Goal: Ask a question

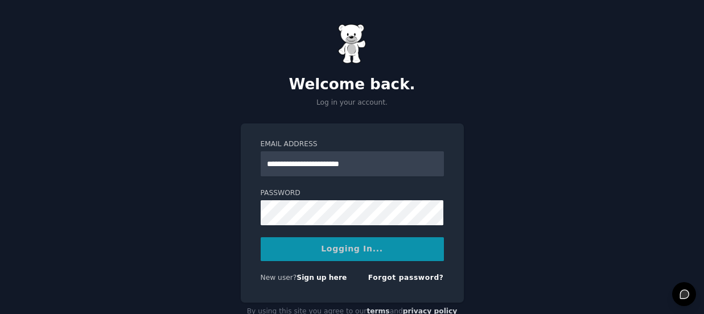
scroll to position [30, 0]
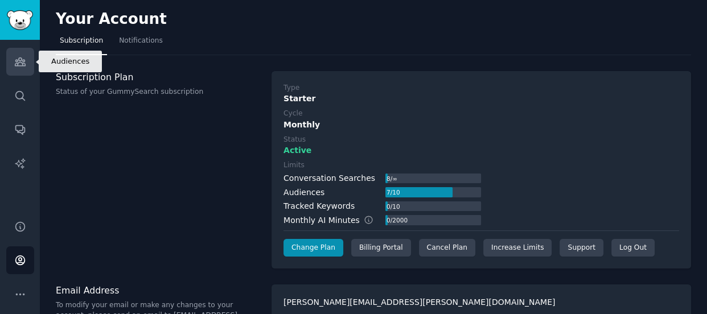
click at [22, 68] on link "Audiences" at bounding box center [20, 62] width 28 height 28
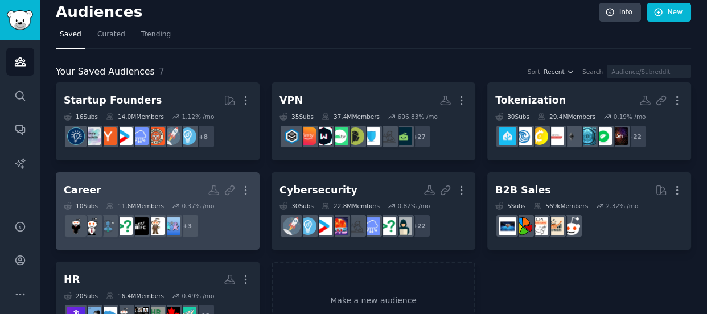
scroll to position [48, 0]
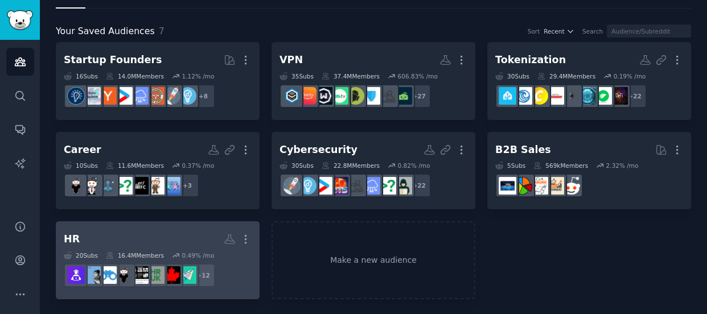
click at [194, 240] on h2 "HR More" at bounding box center [158, 239] width 188 height 20
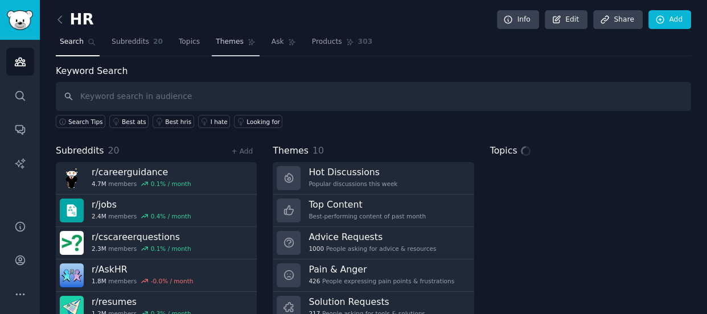
click at [216, 46] on span "Themes" at bounding box center [230, 42] width 28 height 10
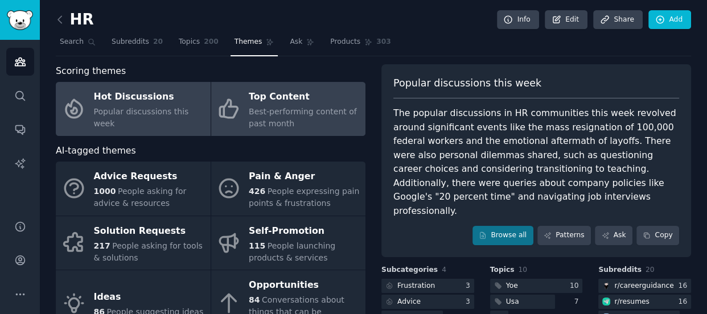
click at [274, 108] on span "Best-performing content of past month" at bounding box center [303, 117] width 108 height 21
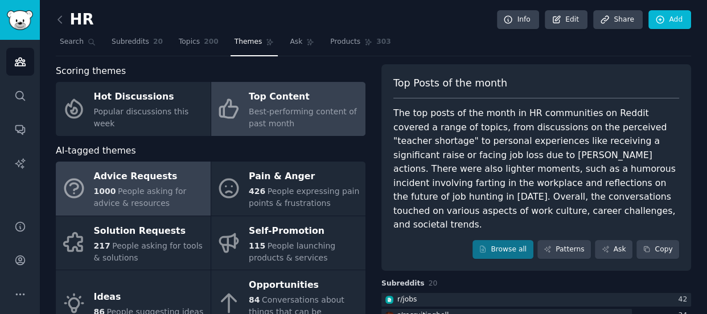
click at [107, 201] on span "People asking for advice & resources" at bounding box center [140, 197] width 93 height 21
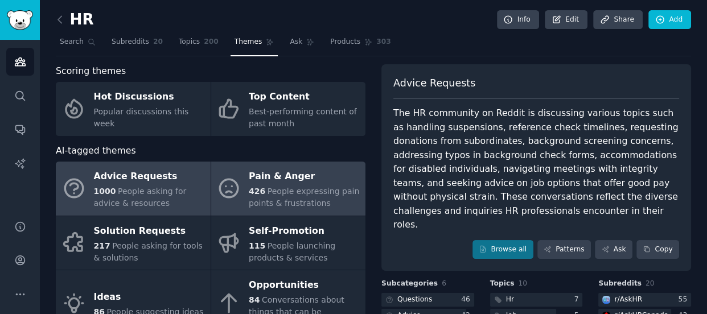
click at [242, 191] on link "Pain & Anger 426 People expressing pain points & frustrations" at bounding box center [288, 189] width 155 height 54
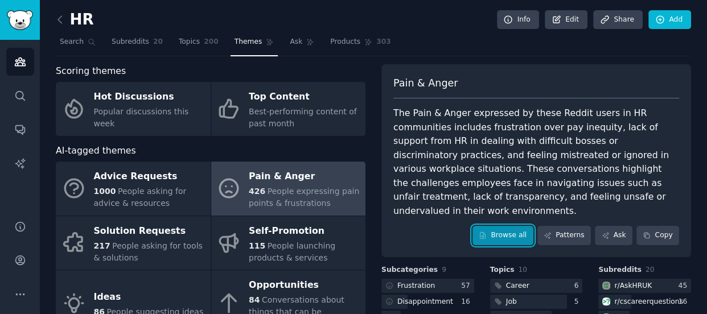
click at [533, 226] on link "Browse all" at bounding box center [502, 235] width 61 height 19
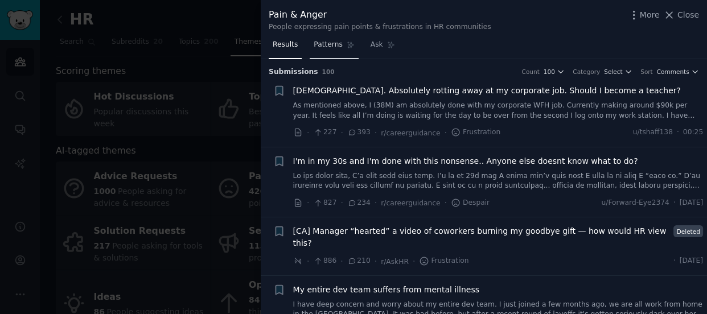
click at [335, 50] on link "Patterns" at bounding box center [334, 47] width 48 height 23
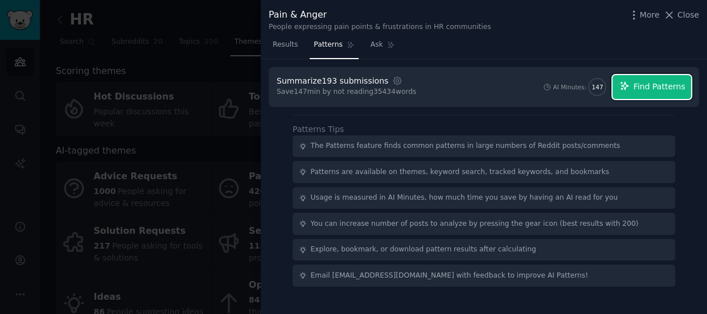
click at [632, 91] on button "Find Patterns" at bounding box center [651, 87] width 79 height 24
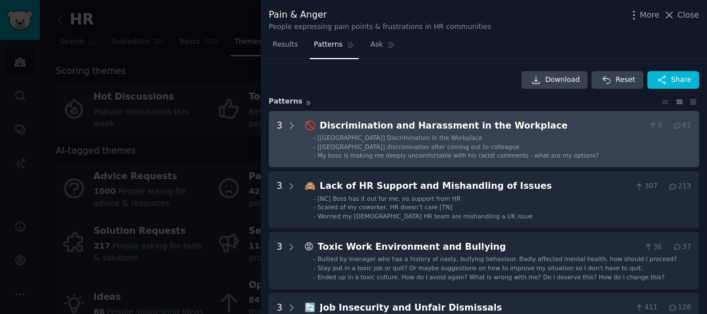
click at [466, 124] on div "Discrimination and Harassment in the Workplace" at bounding box center [482, 126] width 324 height 14
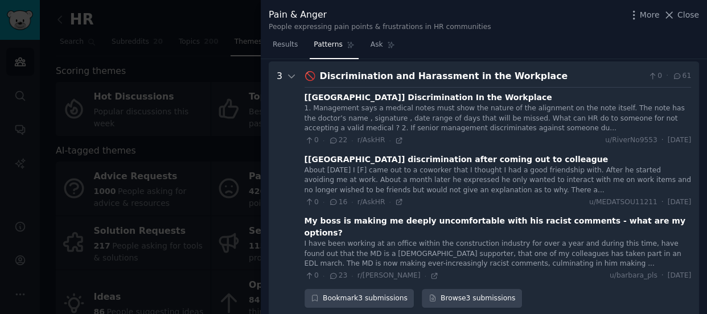
scroll to position [51, 0]
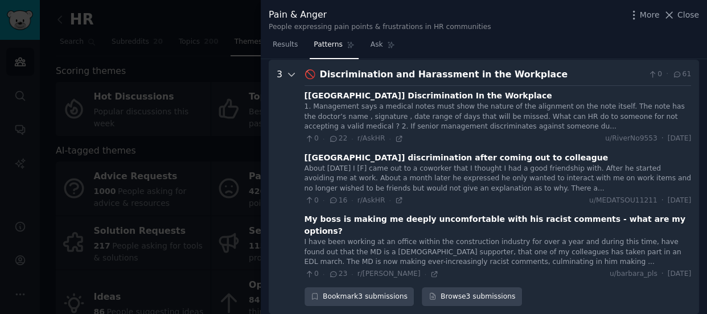
click at [290, 68] on div at bounding box center [291, 187] width 10 height 239
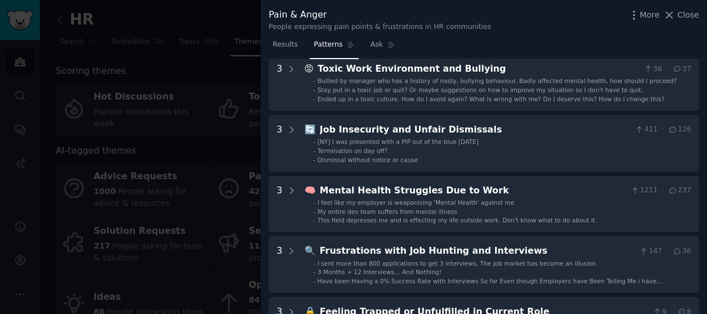
scroll to position [184, 0]
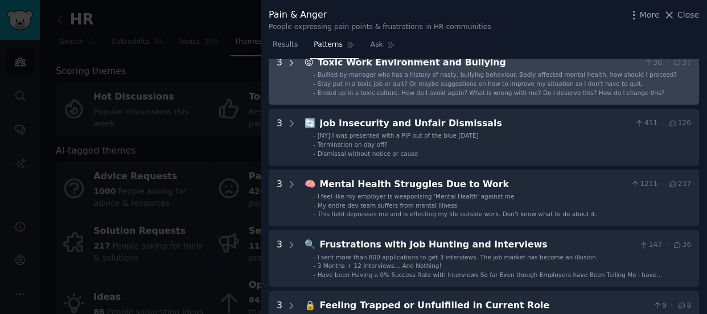
drag, startPoint x: 328, startPoint y: 108, endPoint x: 291, endPoint y: 62, distance: 59.0
click at [291, 62] on icon at bounding box center [291, 63] width 3 height 6
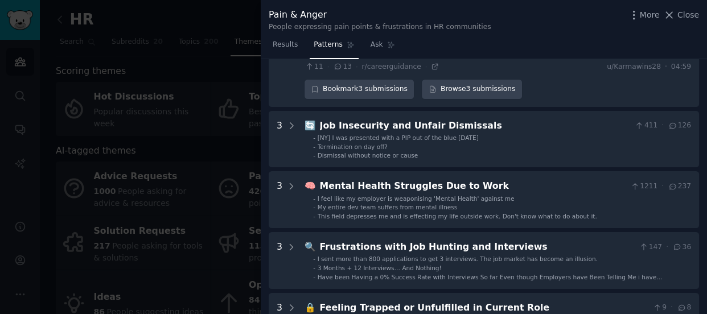
scroll to position [0, 0]
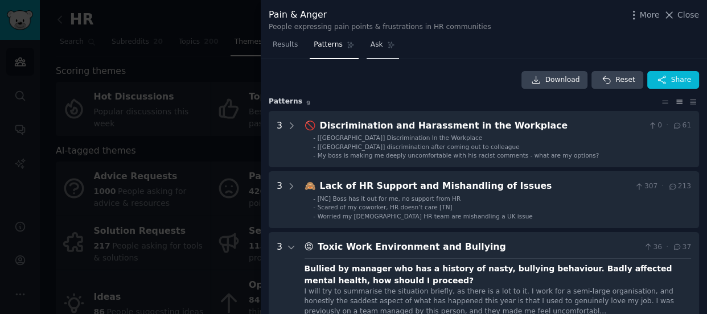
click at [376, 44] on span "Ask" at bounding box center [377, 45] width 13 height 10
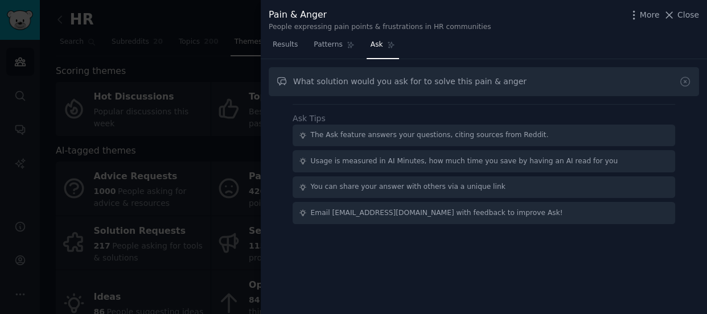
click at [315, 79] on input "What solution would you ask for to solve this pain & anger" at bounding box center [484, 81] width 430 height 29
type input "What type of solution would you ask for to solve this pain & anger"
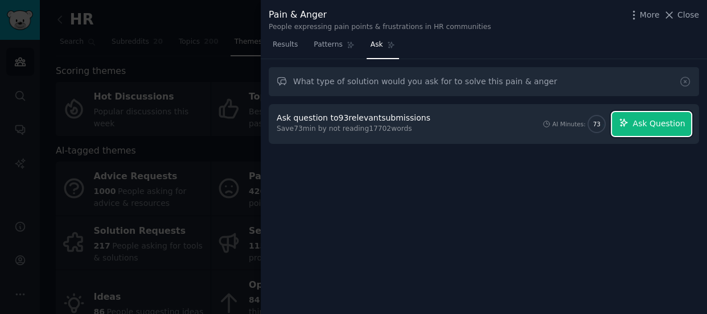
click at [667, 125] on span "Ask Question" at bounding box center [658, 124] width 52 height 12
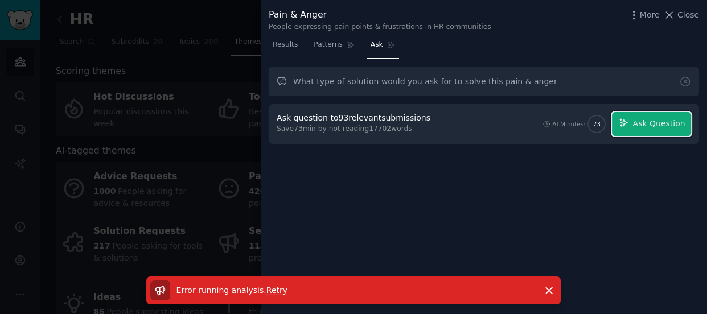
click at [667, 125] on span "Ask Question" at bounding box center [658, 124] width 52 height 12
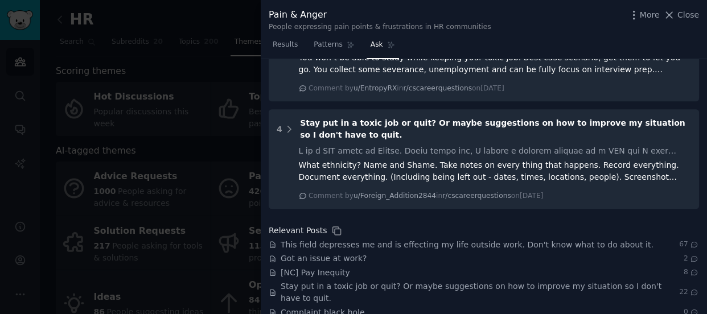
scroll to position [870, 0]
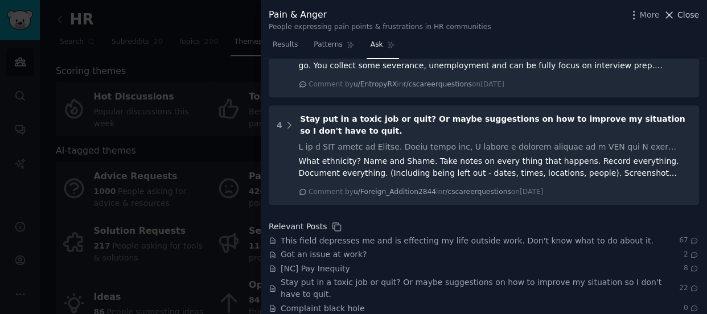
click at [671, 16] on icon at bounding box center [670, 15] width 6 height 6
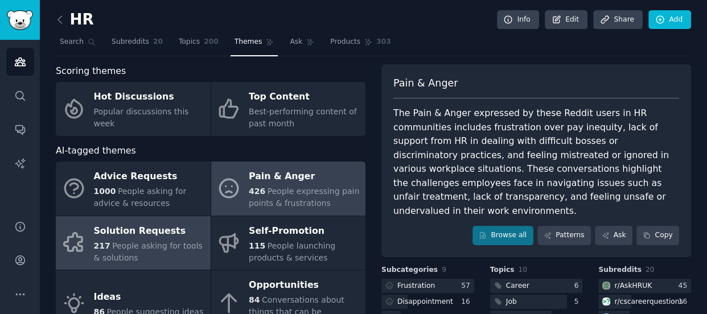
click at [160, 236] on div "Solution Requests" at bounding box center [149, 231] width 111 height 18
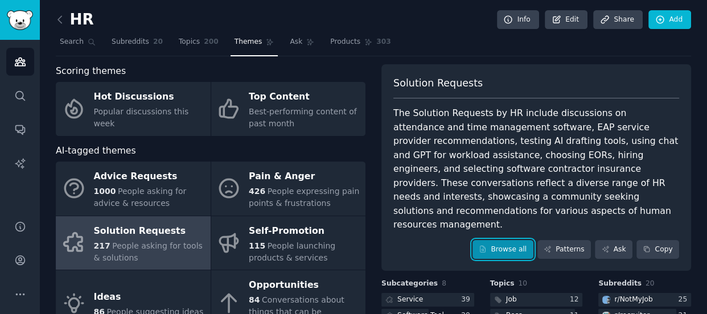
click at [502, 240] on link "Browse all" at bounding box center [502, 249] width 61 height 19
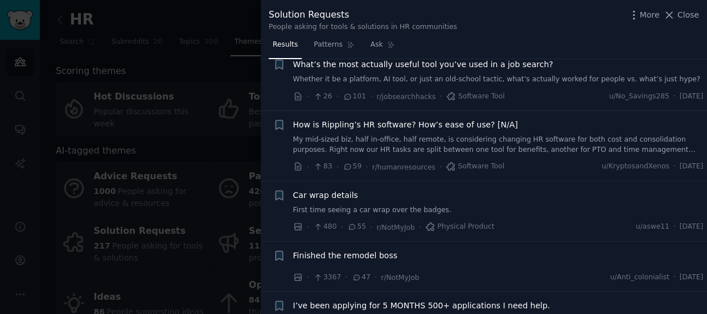
scroll to position [8, 0]
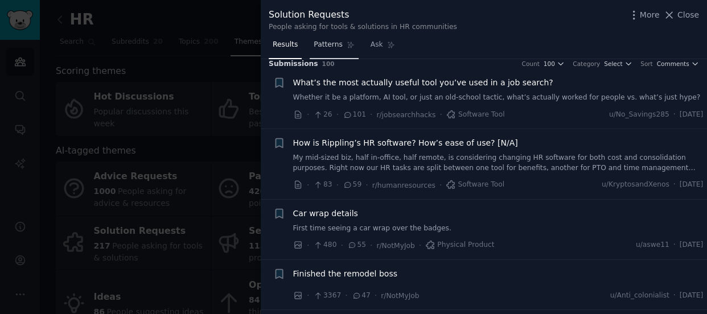
click at [347, 48] on icon at bounding box center [351, 45] width 8 height 8
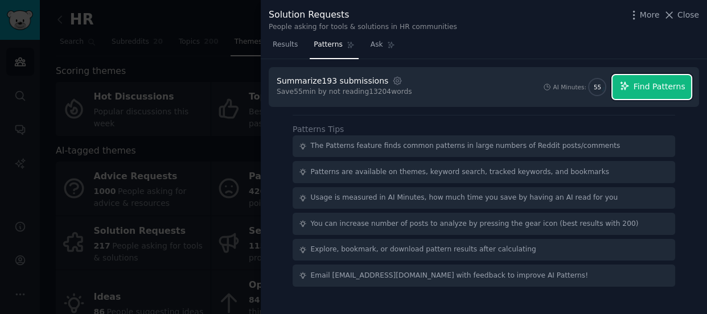
click at [660, 83] on span "Find Patterns" at bounding box center [660, 87] width 52 height 12
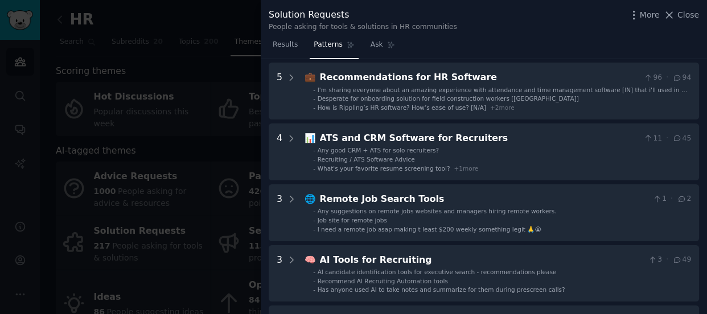
scroll to position [108, 0]
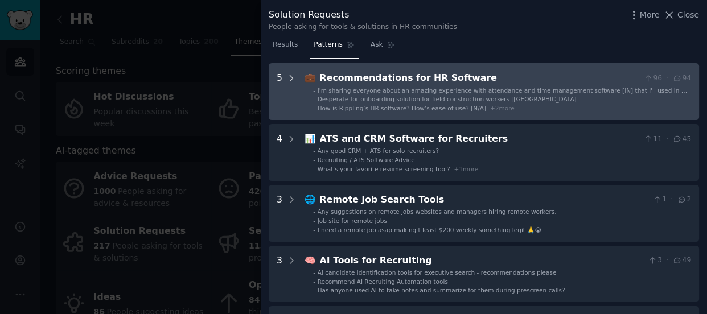
click at [293, 75] on icon at bounding box center [291, 78] width 10 height 10
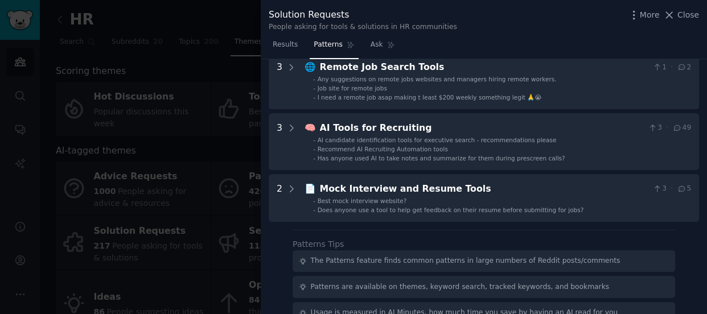
scroll to position [546, 0]
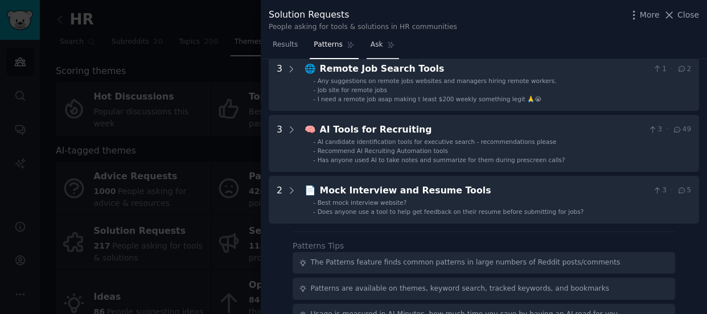
click at [380, 51] on link "Ask" at bounding box center [383, 47] width 32 height 23
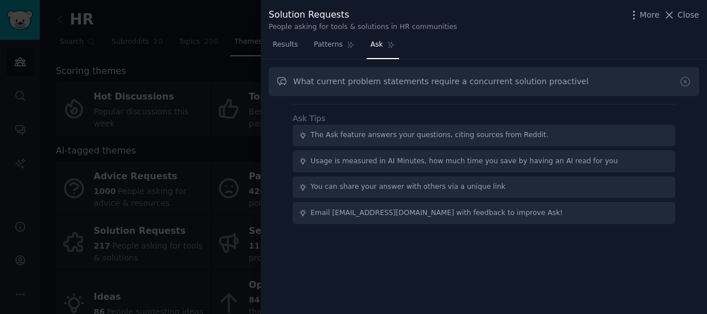
click at [380, 51] on link "Ask" at bounding box center [383, 47] width 32 height 23
click at [367, 36] on link "Ask" at bounding box center [383, 47] width 32 height 23
click at [560, 84] on input "What current problem statements require a concurrent solution proactivel" at bounding box center [484, 81] width 430 height 29
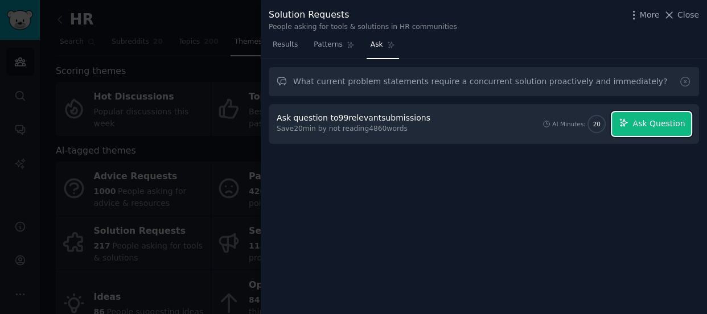
click at [643, 116] on button "Ask Question" at bounding box center [651, 124] width 79 height 24
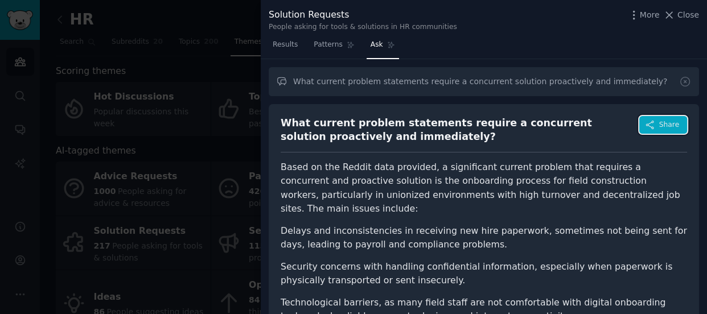
click at [647, 128] on icon "button" at bounding box center [650, 125] width 10 height 10
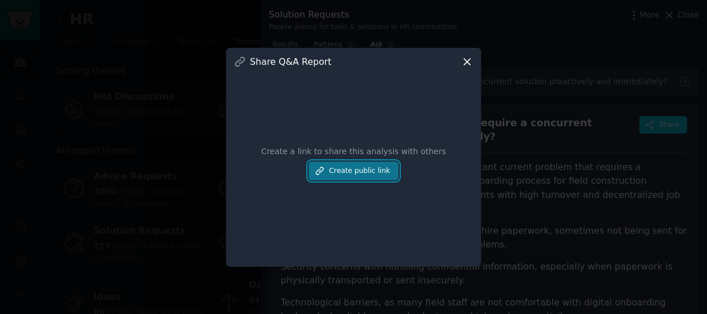
click at [364, 178] on button "Create public link" at bounding box center [354, 171] width 90 height 19
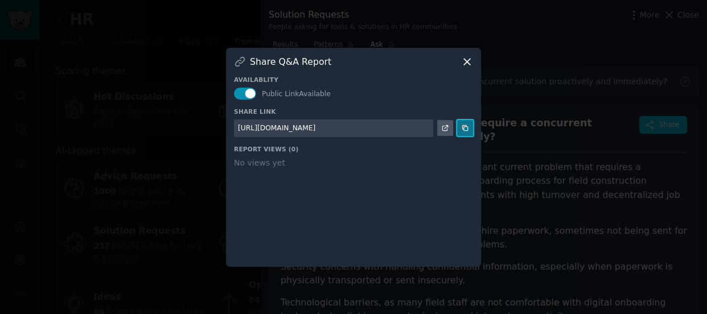
click at [461, 130] on icon at bounding box center [465, 128] width 8 height 8
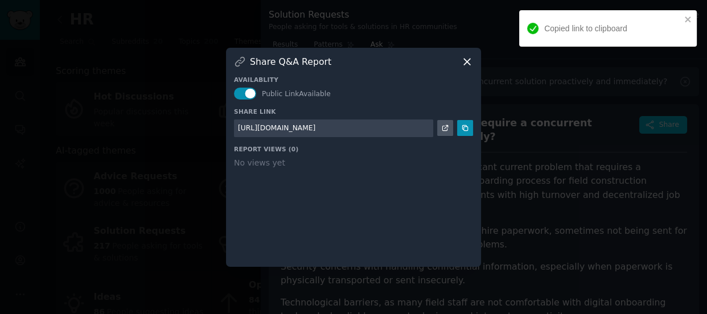
click at [469, 62] on icon at bounding box center [467, 62] width 12 height 12
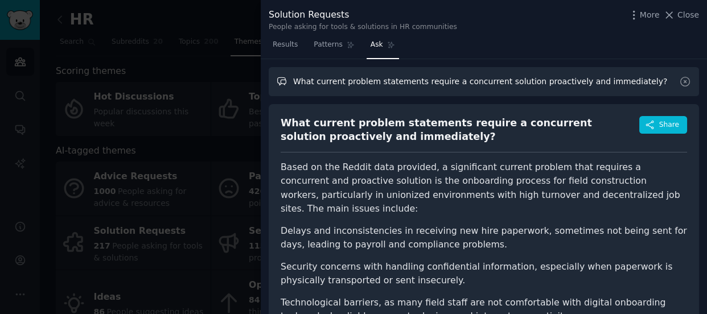
click at [490, 89] on input "What current problem statements require a concurrent solution proactively and i…" at bounding box center [484, 81] width 430 height 29
click at [415, 81] on input "What current problem statements require a concurrent solution proactively and i…" at bounding box center [484, 81] width 430 height 29
click at [454, 81] on input "What current problem statements that require a concurrent solution proactively …" at bounding box center [484, 81] width 430 height 29
click at [412, 80] on input "What current problem statements that requires a concurrent solution proactively…" at bounding box center [484, 81] width 430 height 29
type input "What current problem statements related to HR tech? that requires a concurrent …"
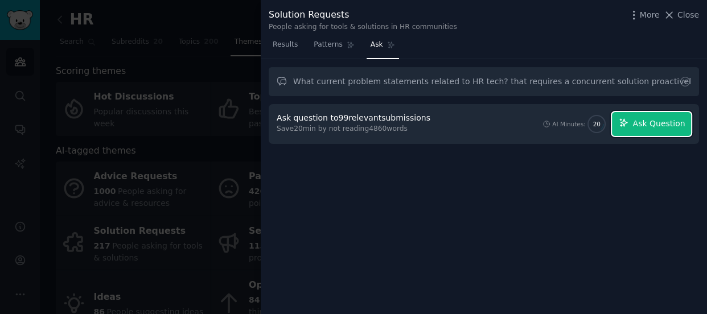
click at [674, 132] on button "Ask Question" at bounding box center [651, 124] width 79 height 24
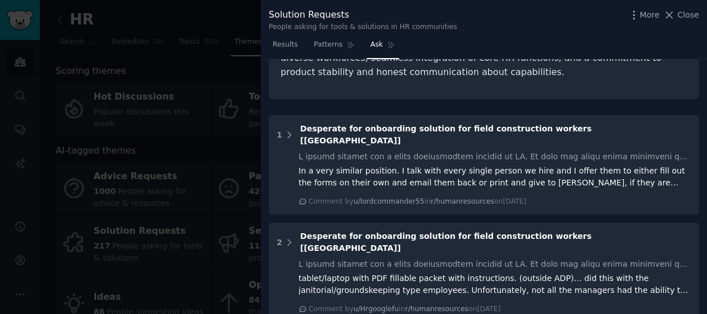
scroll to position [483, 0]
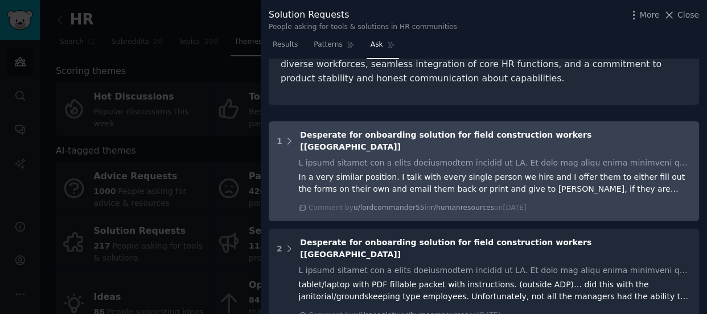
click at [553, 171] on div "In a very similar position. I talk with every single person we hire and I offer…" at bounding box center [495, 183] width 393 height 24
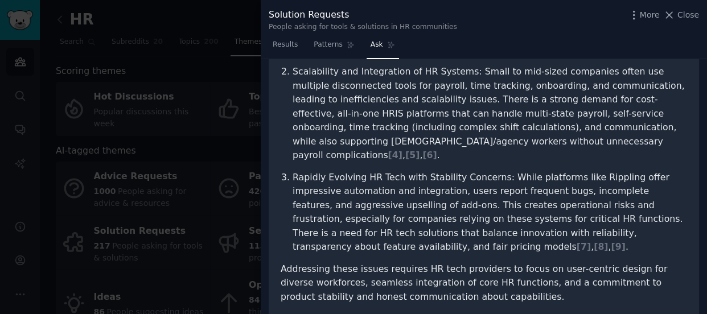
scroll to position [0, 0]
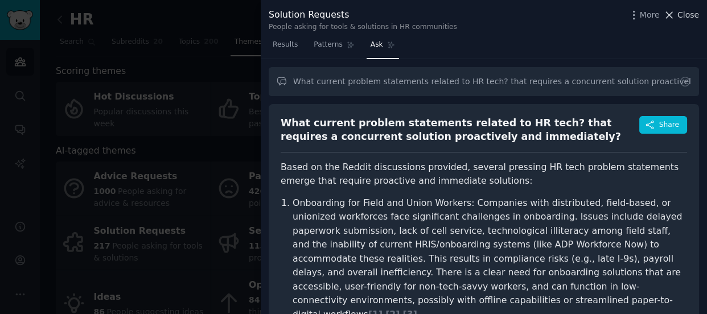
click at [682, 11] on span "Close" at bounding box center [688, 15] width 22 height 12
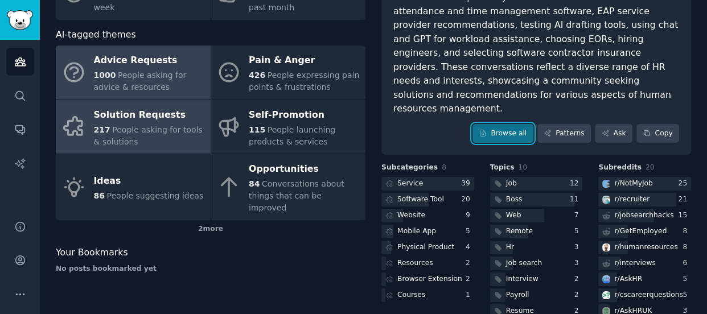
scroll to position [133, 0]
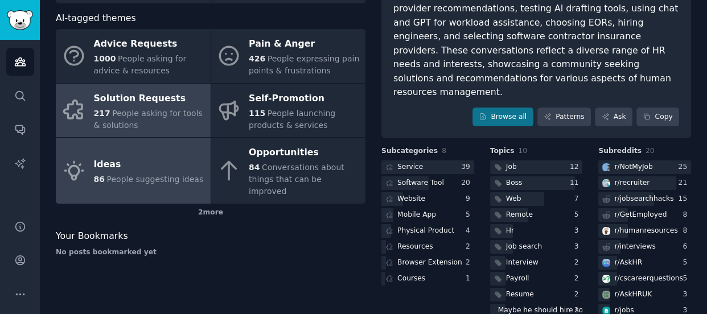
click at [142, 175] on span "People suggesting ideas" at bounding box center [154, 179] width 97 height 9
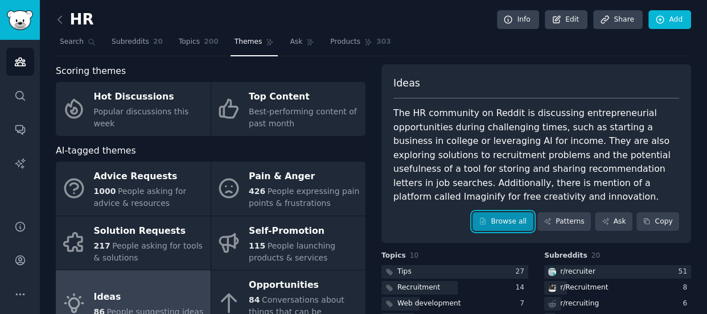
click at [504, 225] on link "Browse all" at bounding box center [502, 221] width 61 height 19
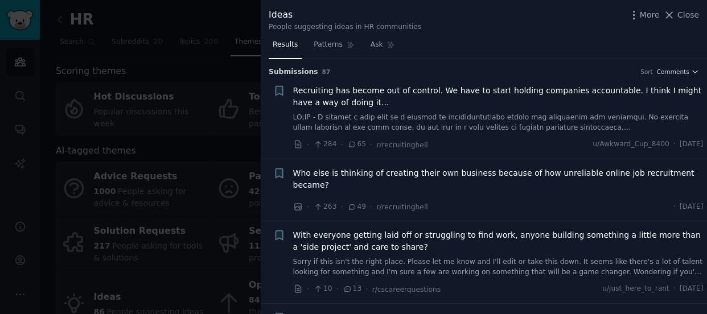
click at [340, 113] on link at bounding box center [498, 123] width 410 height 20
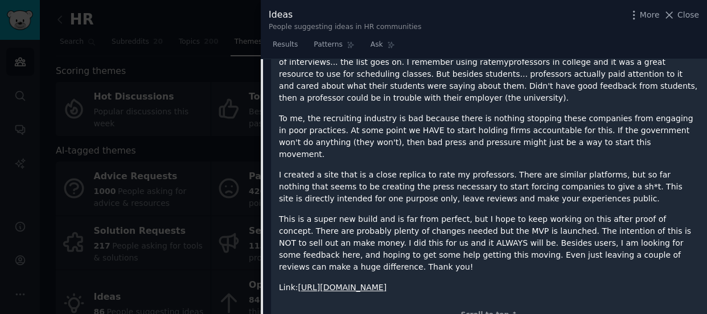
scroll to position [254, 0]
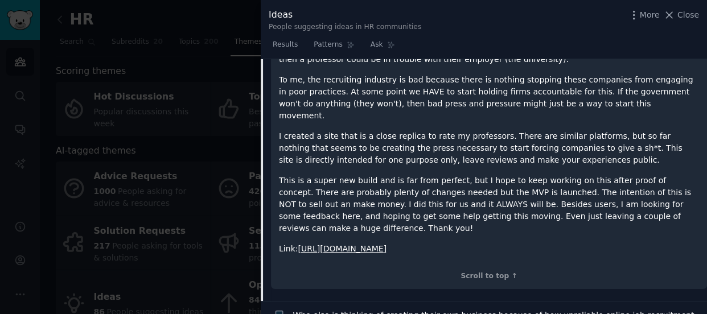
click at [387, 244] on link "[URL][DOMAIN_NAME]" at bounding box center [342, 248] width 89 height 9
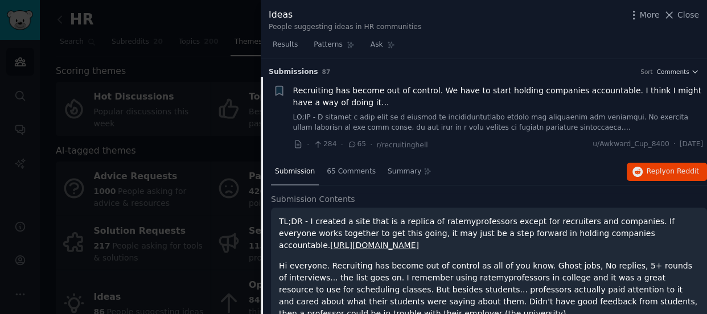
click at [279, 222] on p "TL;DR - I created a site that is a replica of ratemyprofessors except for recru…" at bounding box center [489, 234] width 420 height 36
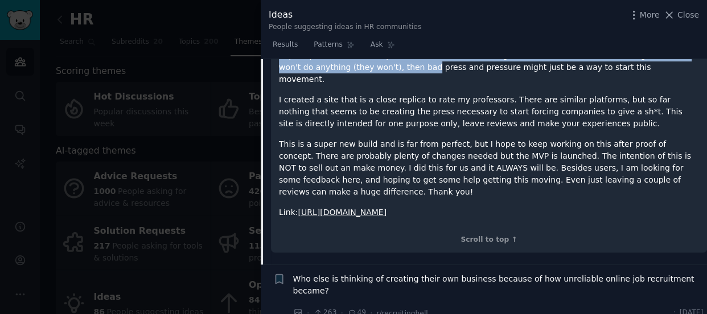
scroll to position [290, 0]
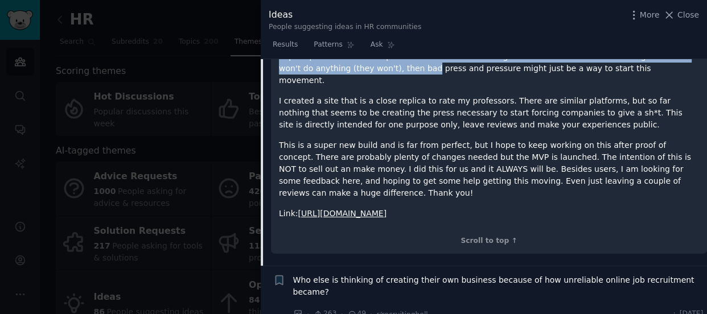
drag, startPoint x: 278, startPoint y: 221, endPoint x: 433, endPoint y: 205, distance: 155.1
click at [433, 205] on div "TL;DR - I created a site that is a replica of ratemyprofessors except for recru…" at bounding box center [489, 81] width 420 height 310
copy div "TL;DR - I created a site that is a replica of ratemyprofessors except for recru…"
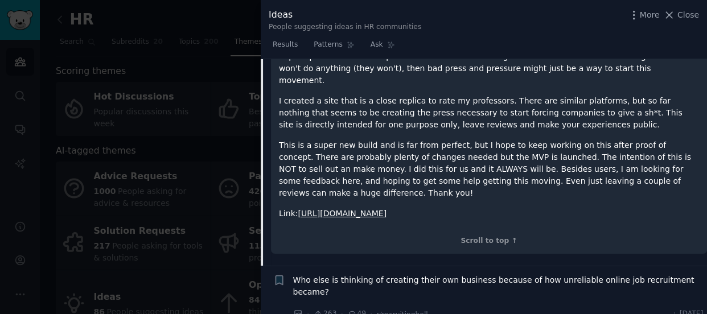
click at [419, 229] on div "TL;DR - I created a site that is a replica of ratemyprofessors except for recru…" at bounding box center [489, 86] width 436 height 336
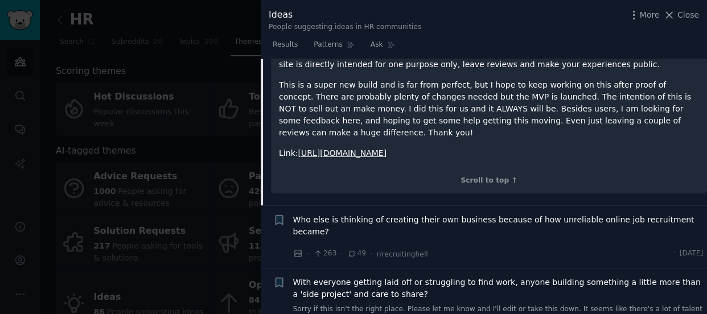
scroll to position [358, 0]
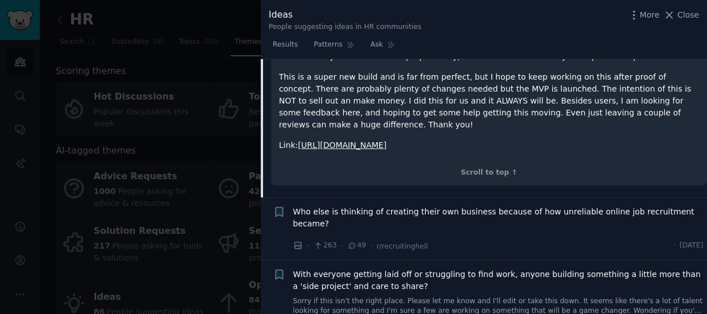
click at [520, 206] on span "Who else is thinking of creating their own business because of how unreliable o…" at bounding box center [498, 218] width 410 height 24
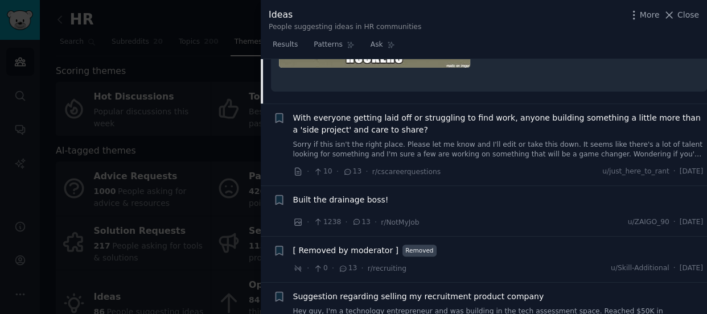
scroll to position [362, 0]
click at [499, 139] on link "Sorry if this isn't the right place. Please let me know and I'll edit or take t…" at bounding box center [498, 149] width 410 height 20
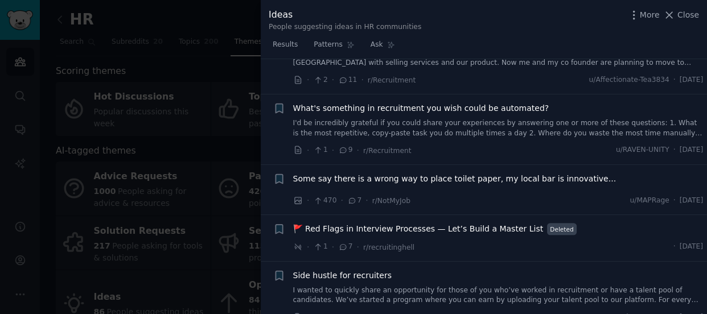
scroll to position [557, 0]
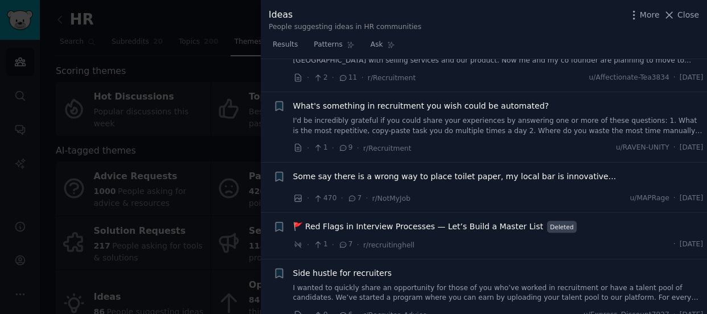
click at [521, 119] on link "I'd be incredibly grateful if you could share your experiences by answering one…" at bounding box center [498, 126] width 410 height 20
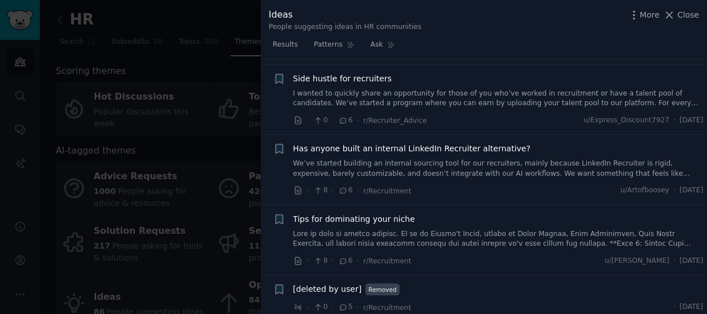
scroll to position [834, 0]
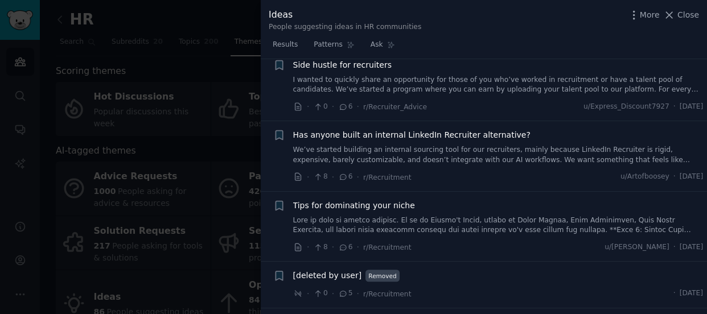
click at [474, 145] on link "We’ve started building an internal sourcing tool for our recruiters, mainly bec…" at bounding box center [498, 155] width 410 height 20
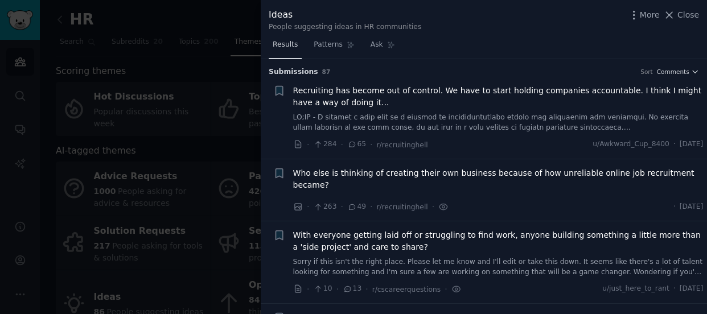
click at [290, 45] on span "Results" at bounding box center [285, 45] width 25 height 10
click at [319, 40] on span "Patterns" at bounding box center [328, 45] width 28 height 10
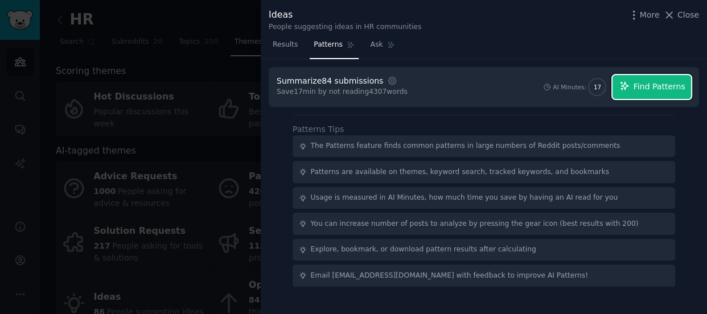
click at [668, 92] on button "Find Patterns" at bounding box center [651, 87] width 79 height 24
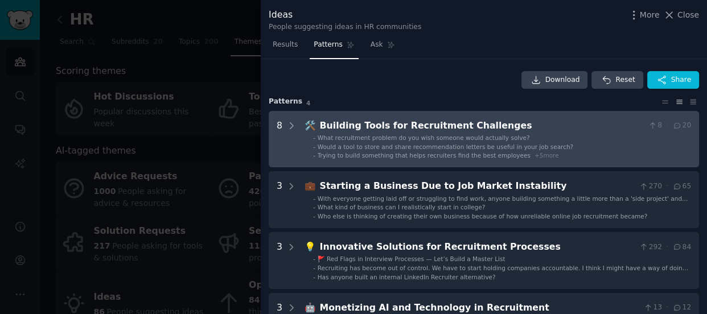
click at [483, 141] on div "What recruitment problem do you wish someone would actually solve?" at bounding box center [424, 138] width 212 height 8
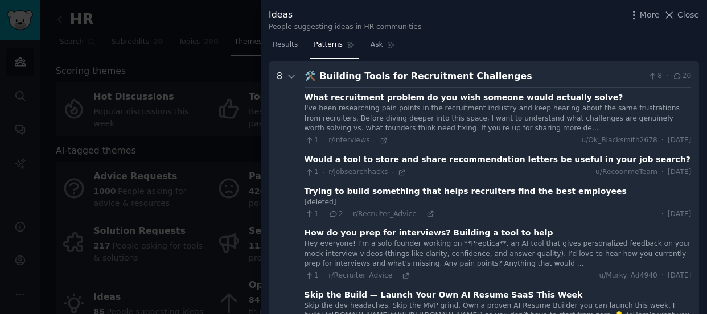
scroll to position [51, 0]
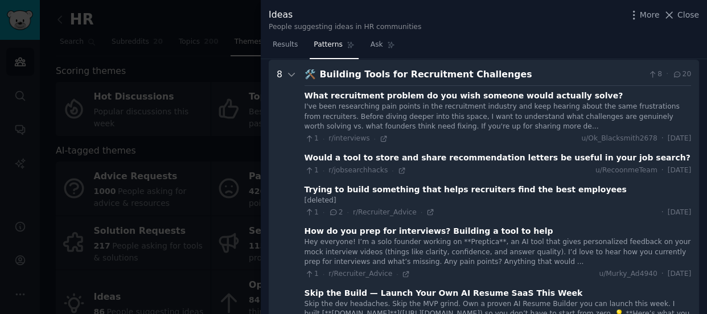
click at [426, 112] on div "I've been researching pain points in the recruitment industry and keep hearing …" at bounding box center [498, 117] width 387 height 30
click at [455, 124] on div "I've been researching pain points in the recruitment industry and keep hearing …" at bounding box center [498, 117] width 387 height 30
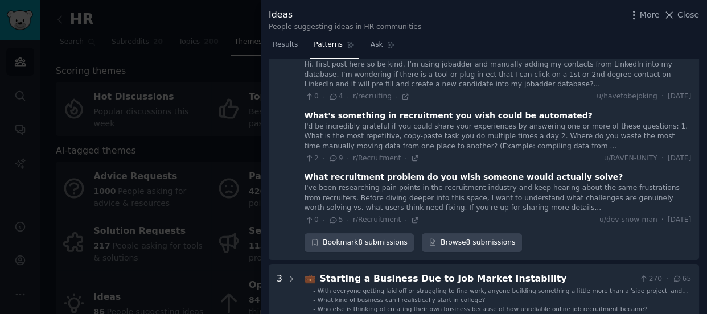
scroll to position [350, 0]
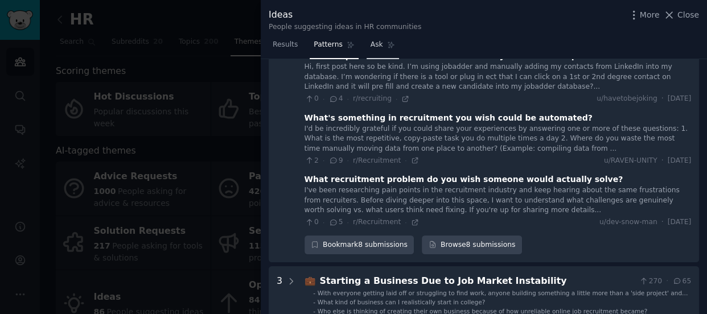
click at [371, 43] on span "Ask" at bounding box center [377, 45] width 13 height 10
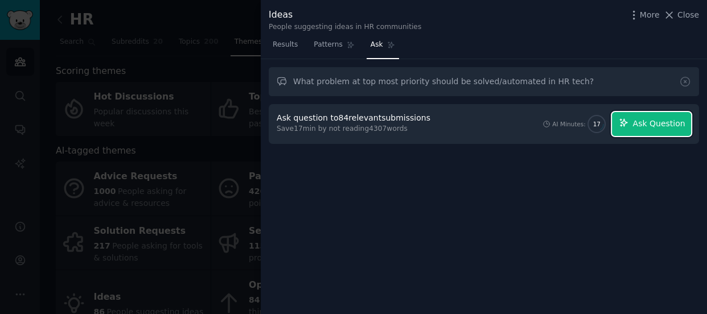
click at [655, 130] on button "Ask Question" at bounding box center [651, 124] width 79 height 24
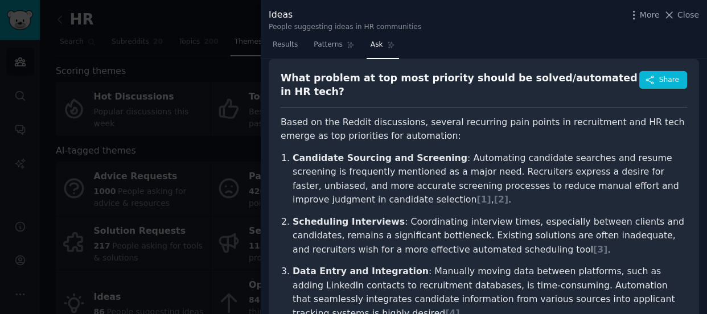
scroll to position [44, 0]
click at [655, 86] on button "Share" at bounding box center [663, 81] width 48 height 18
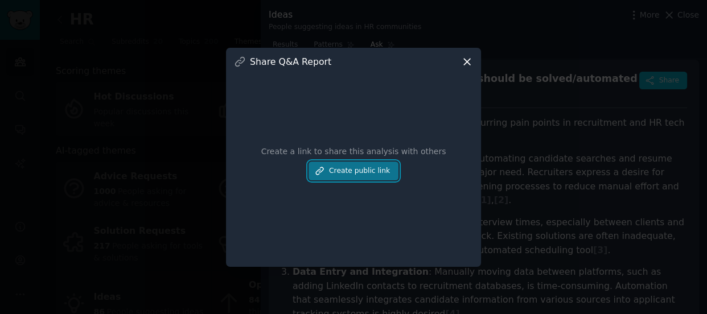
click at [376, 174] on button "Create public link" at bounding box center [354, 171] width 90 height 19
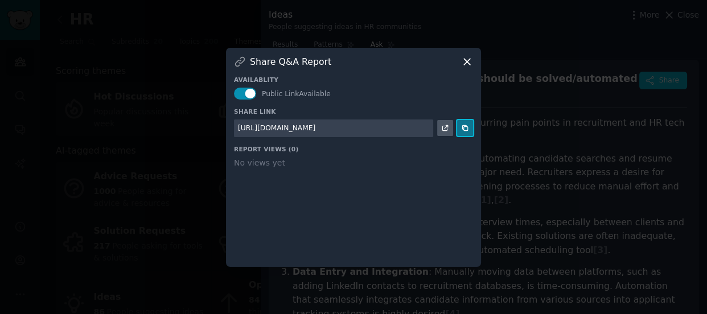
click at [464, 128] on icon at bounding box center [465, 128] width 8 height 8
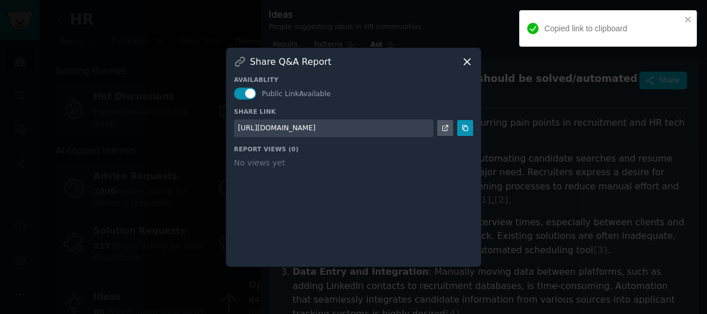
click at [466, 59] on icon at bounding box center [467, 62] width 12 height 12
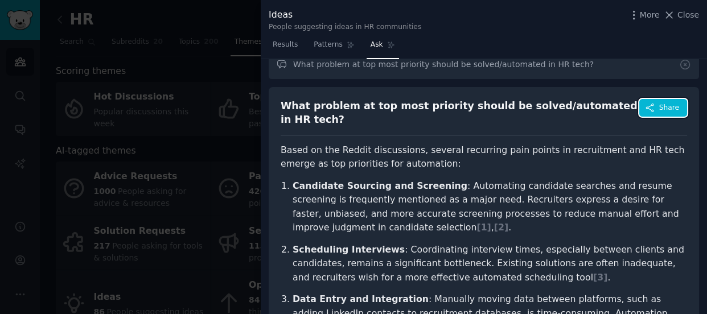
scroll to position [0, 0]
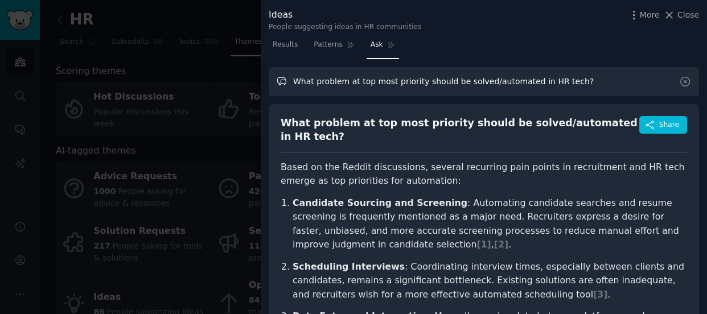
click at [594, 81] on input "What problem at top most priority should be solved/automated in HR tech?" at bounding box center [484, 81] width 430 height 29
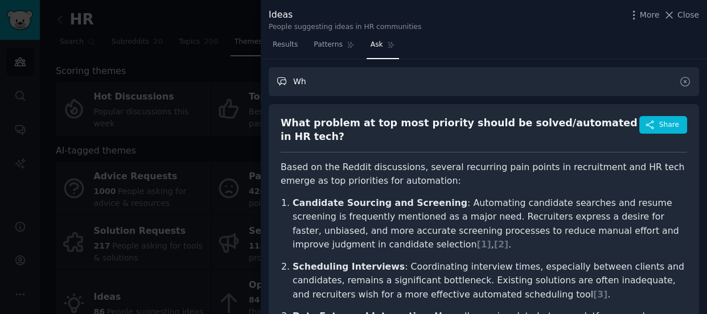
type input "W"
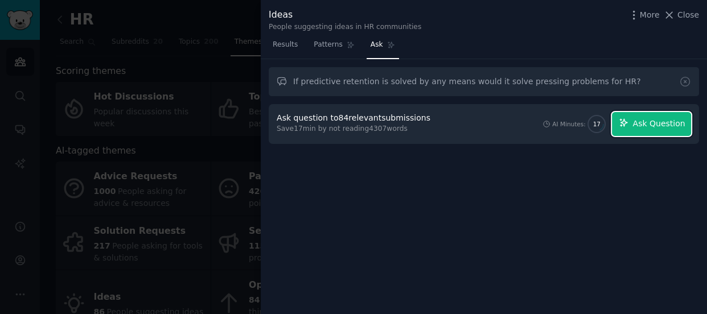
click at [640, 126] on span "Ask Question" at bounding box center [658, 124] width 52 height 12
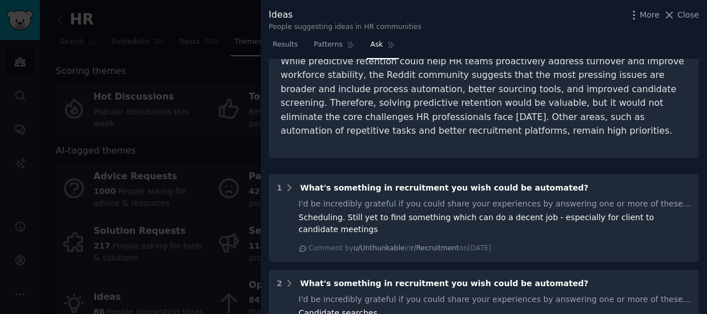
scroll to position [262, 0]
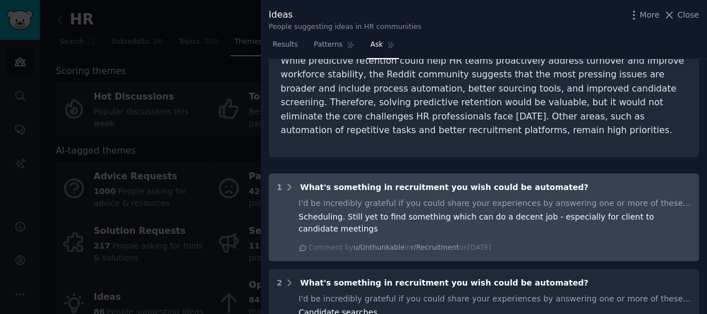
click at [573, 211] on div "Scheduling. Still yet to find something which can do a decent job - especially …" at bounding box center [495, 223] width 393 height 24
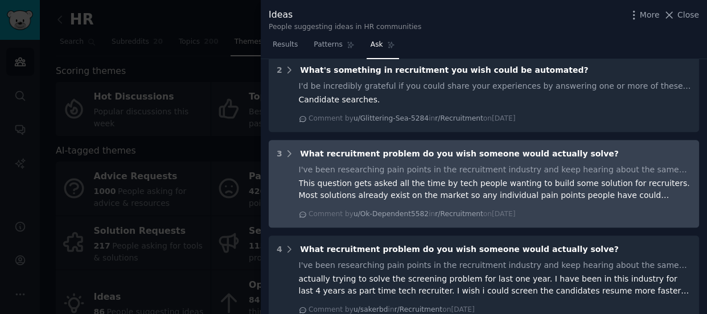
scroll to position [531, 0]
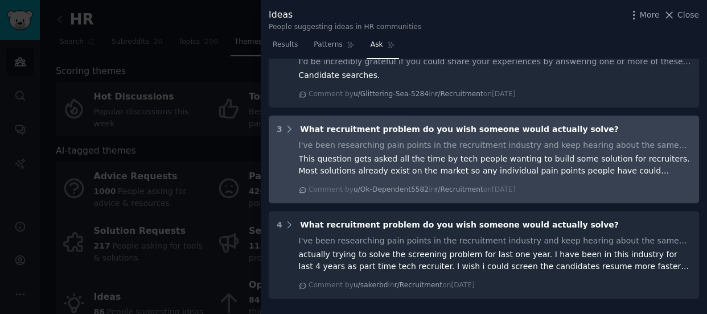
click at [527, 153] on div "I've been researching pain points in the recruitment industry and keep hearing …" at bounding box center [495, 167] width 393 height 56
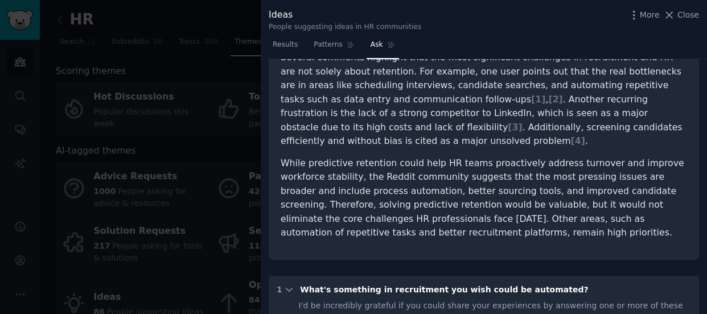
scroll to position [0, 0]
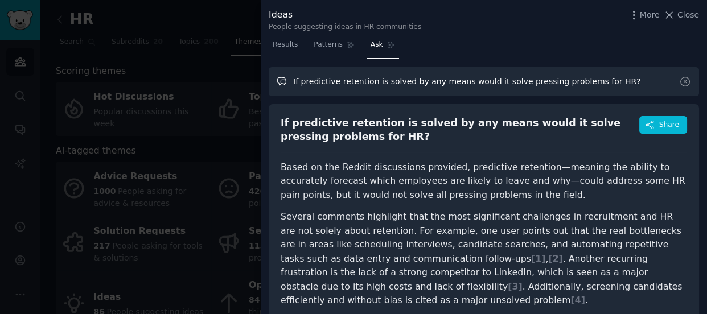
click at [599, 83] on input "If predictive retention is solved by any means would it solve pressing problems…" at bounding box center [484, 81] width 430 height 29
type input "If i make a platform specifically for tracking applications when you apply some…"
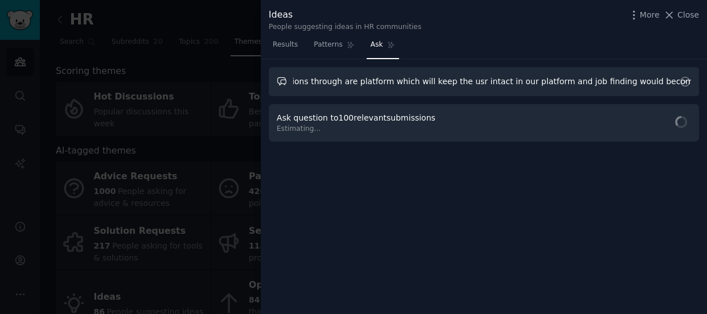
scroll to position [0, 1091]
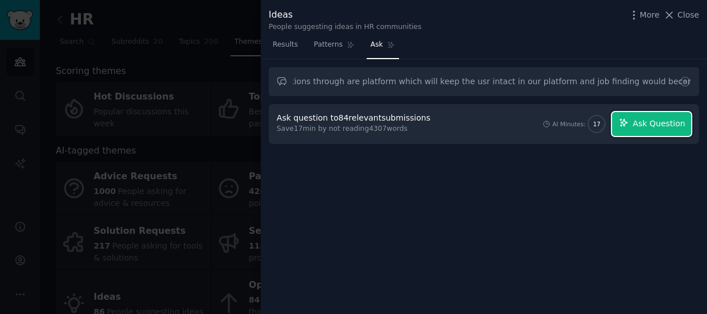
click at [649, 123] on span "Ask Question" at bounding box center [658, 124] width 52 height 12
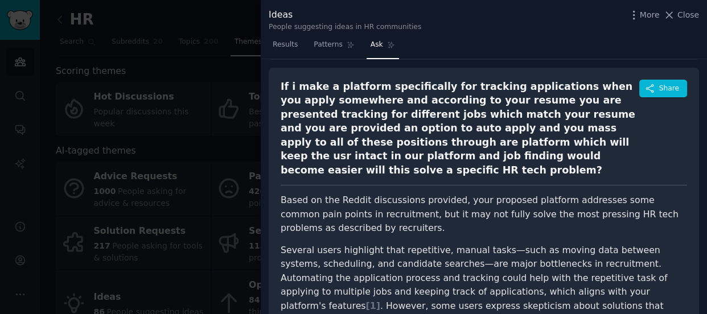
scroll to position [0, 0]
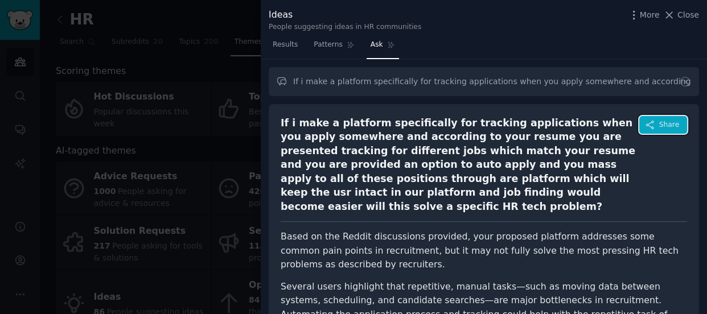
click at [663, 127] on span "Share" at bounding box center [669, 125] width 20 height 10
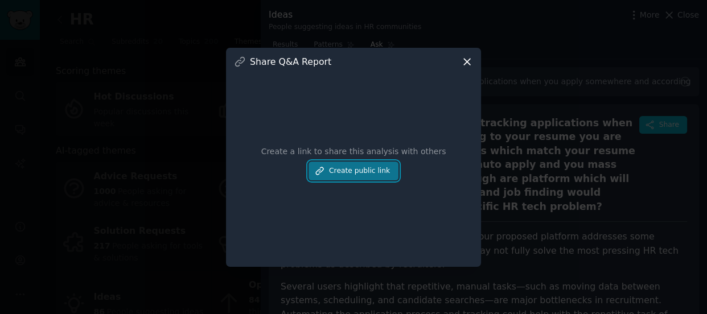
click at [385, 171] on button "Create public link" at bounding box center [354, 171] width 90 height 19
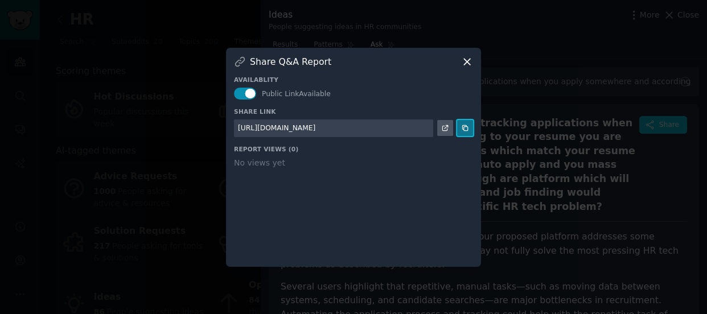
click at [462, 134] on button at bounding box center [465, 128] width 16 height 16
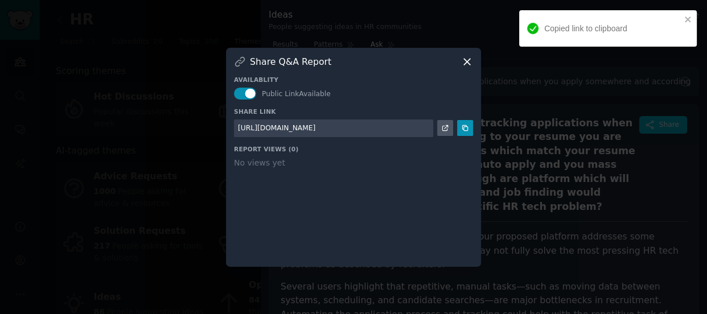
click at [468, 64] on icon at bounding box center [467, 62] width 12 height 12
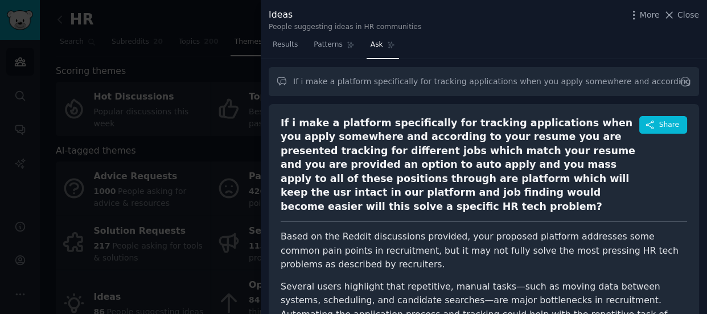
click at [679, 88] on div at bounding box center [689, 81] width 20 height 29
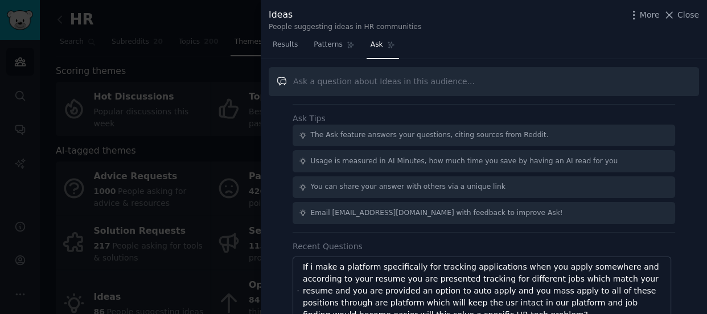
click at [679, 88] on input "text" at bounding box center [484, 81] width 430 height 29
type input "i"
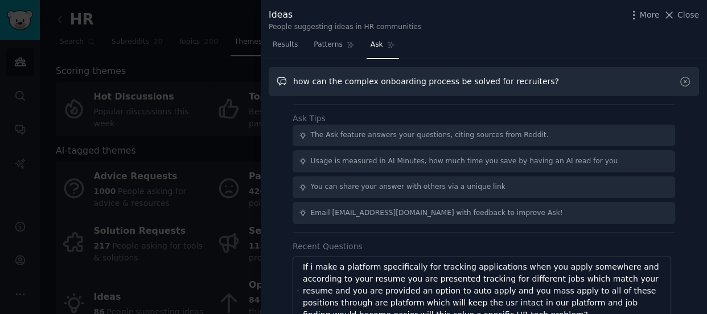
type input "how can the complex onboarding process be solved for recruiters?"
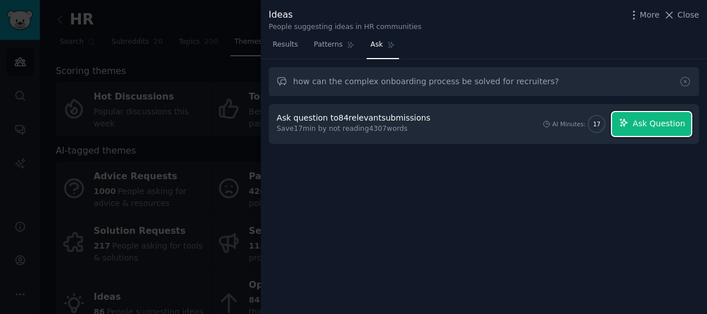
click at [669, 130] on button "Ask Question" at bounding box center [651, 124] width 79 height 24
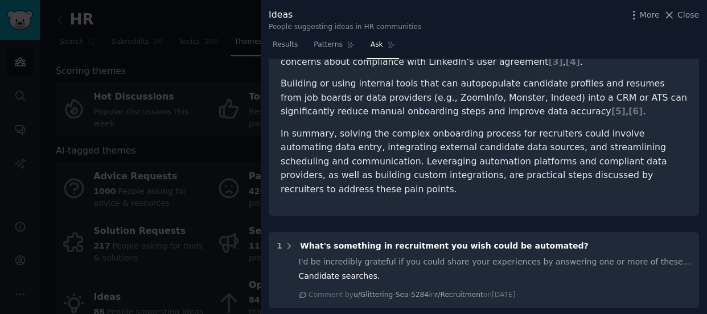
scroll to position [296, 0]
click at [494, 257] on div "I'd be incredibly grateful if you could share your experiences by answering one…" at bounding box center [495, 263] width 393 height 12
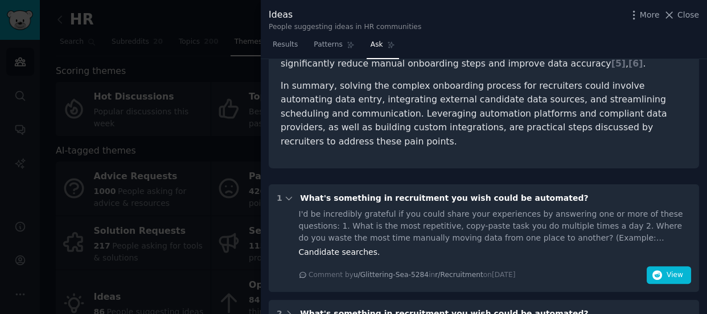
scroll to position [356, 0]
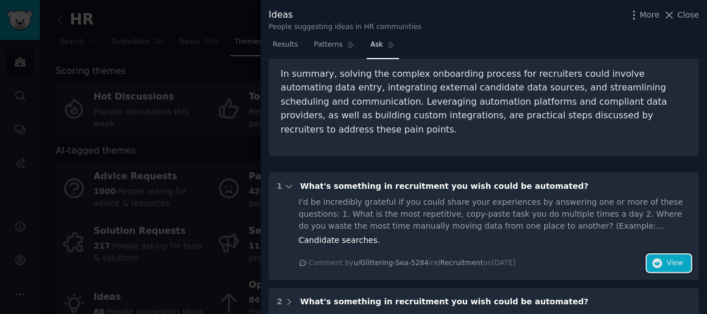
click at [667, 258] on span "View" at bounding box center [675, 263] width 17 height 10
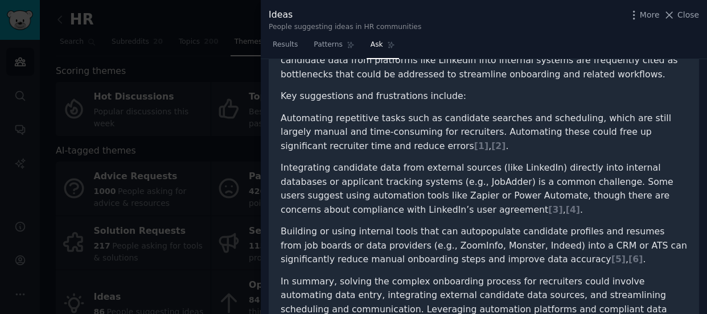
scroll to position [0, 0]
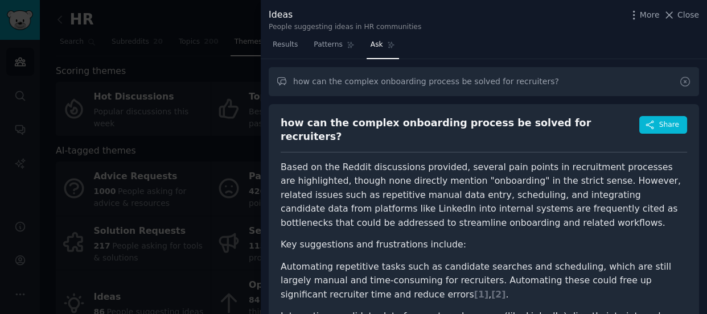
click at [682, 84] on icon at bounding box center [685, 82] width 12 height 12
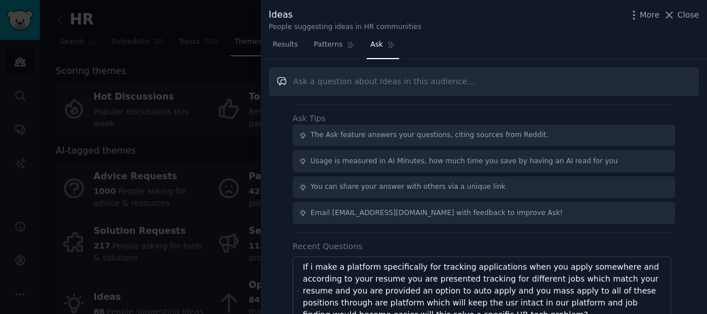
click at [590, 73] on input "text" at bounding box center [484, 81] width 430 height 29
paste input "What is the most repetitive, copy-paste task you do multiple times a day Where …"
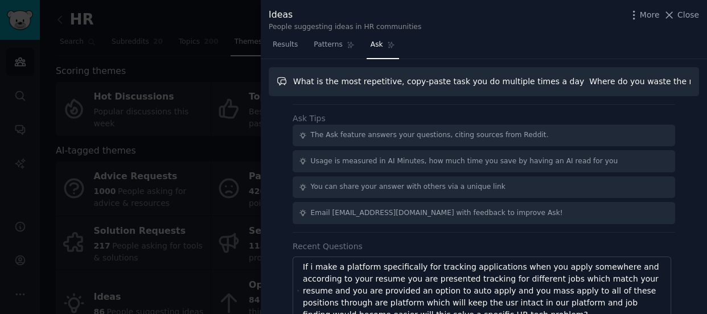
scroll to position [0, 1579]
type input "What is the most repetitive, copy-paste task you do multiple times a day Where …"
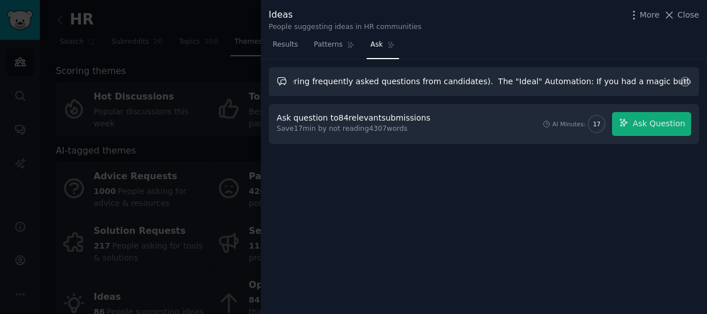
scroll to position [0, 0]
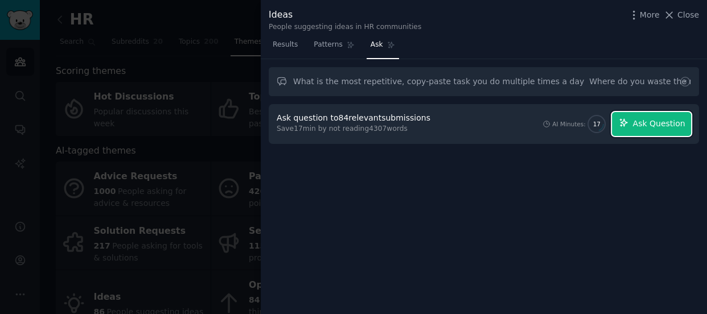
click at [679, 121] on span "Ask Question" at bounding box center [658, 124] width 52 height 12
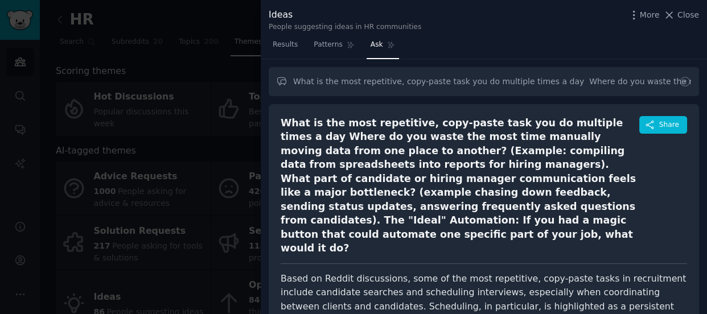
drag, startPoint x: 632, startPoint y: 216, endPoint x: 658, endPoint y: 228, distance: 28.8
click at [658, 228] on div "What is the most repetitive, copy-paste task you do multiple times a day Where …" at bounding box center [484, 190] width 406 height 148
click at [628, 84] on input "What is the most repetitive, copy-paste task you do multiple times a day Where …" at bounding box center [484, 81] width 430 height 29
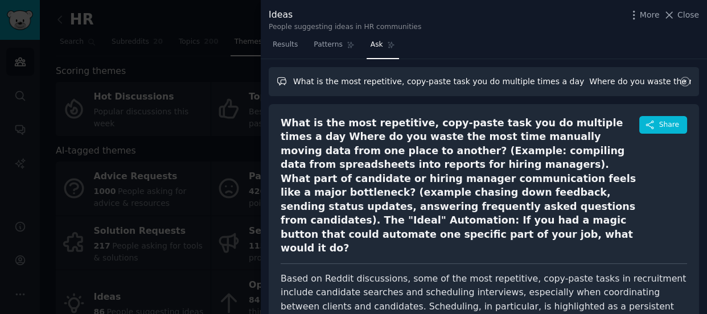
click at [628, 84] on input "What is the most repetitive, copy-paste task you do multiple times a day Where …" at bounding box center [484, 81] width 430 height 29
type input "if i build a tool which automates the process of candidate searches and schedul…"
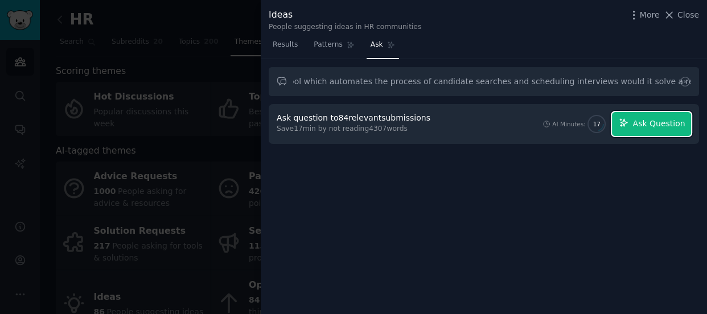
scroll to position [0, 0]
click at [659, 133] on button "Ask Question" at bounding box center [651, 124] width 79 height 24
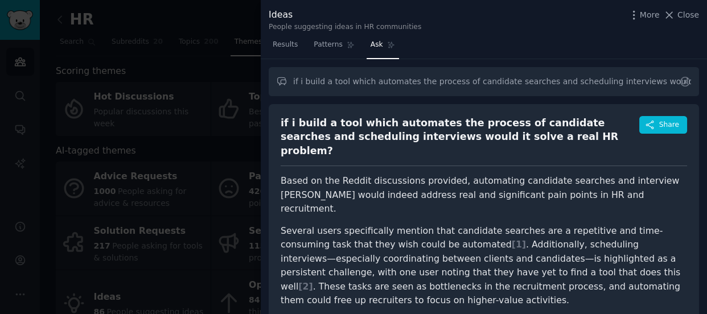
click at [683, 84] on icon at bounding box center [685, 82] width 12 height 12
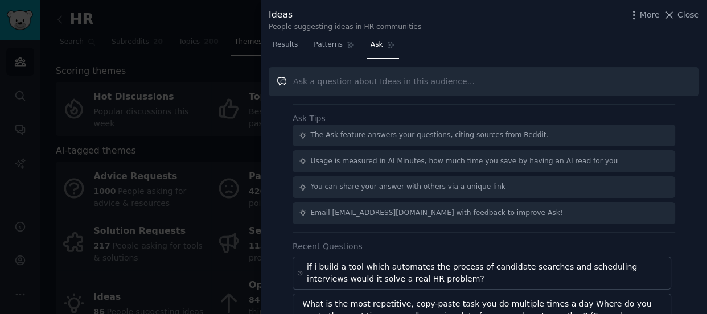
click at [683, 84] on input "text" at bounding box center [484, 81] width 430 height 29
type input "how is paradox ai for interview scheduling?"
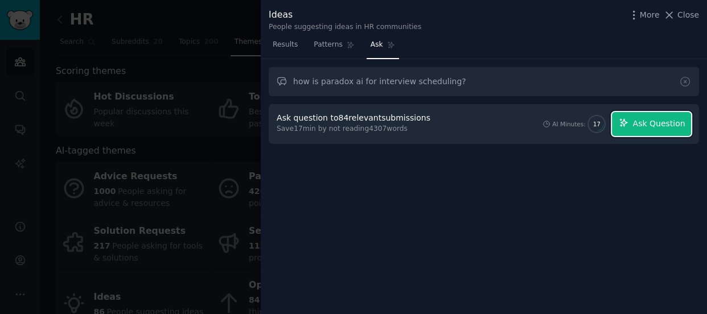
click at [663, 115] on button "Ask Question" at bounding box center [651, 124] width 79 height 24
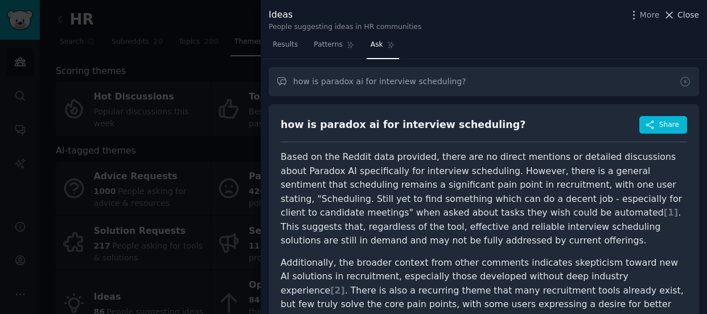
click at [679, 17] on button "Close" at bounding box center [681, 15] width 36 height 12
